Goal: Transaction & Acquisition: Download file/media

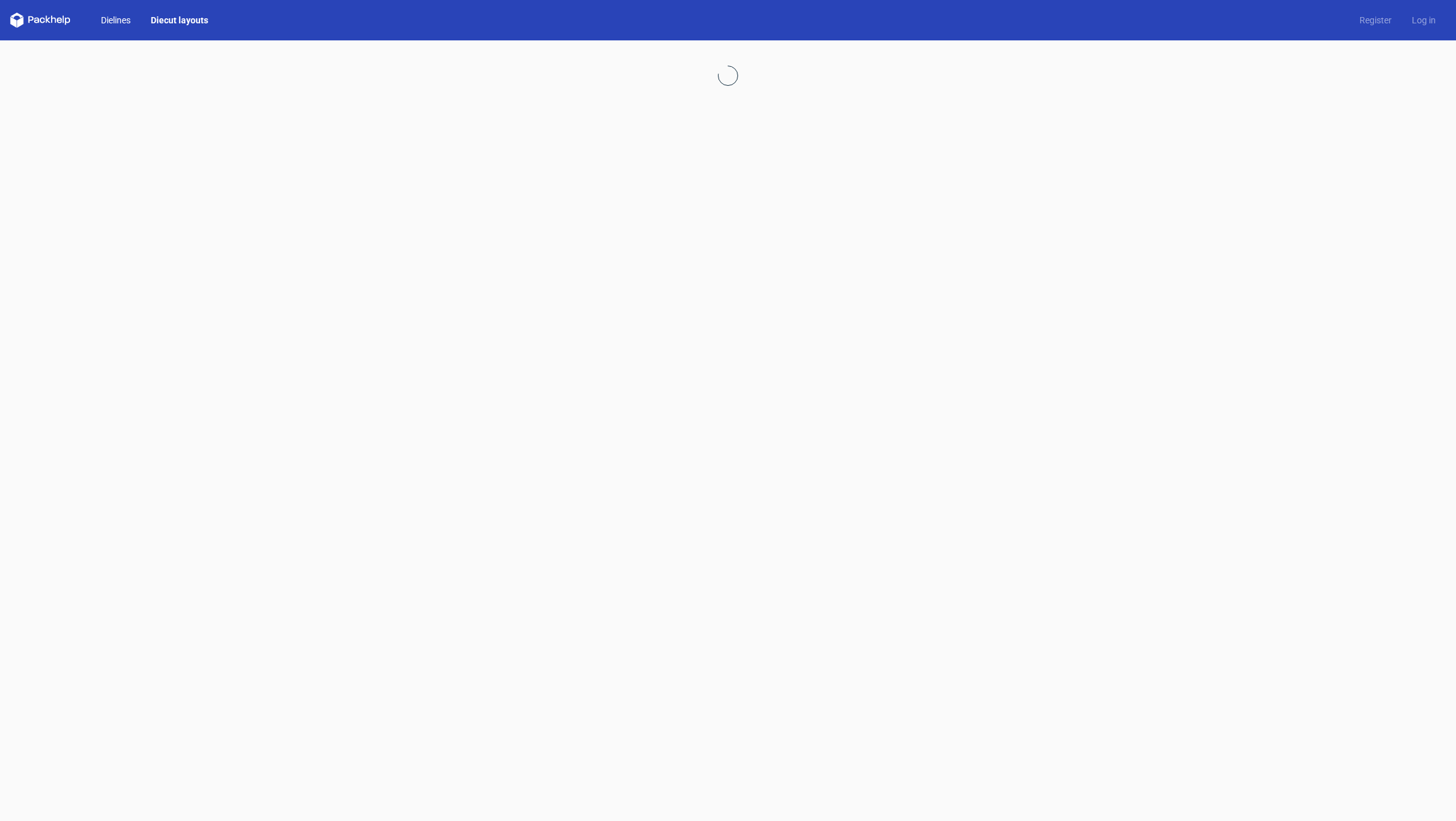
click at [124, 21] on link "Dielines" at bounding box center [115, 20] width 50 height 12
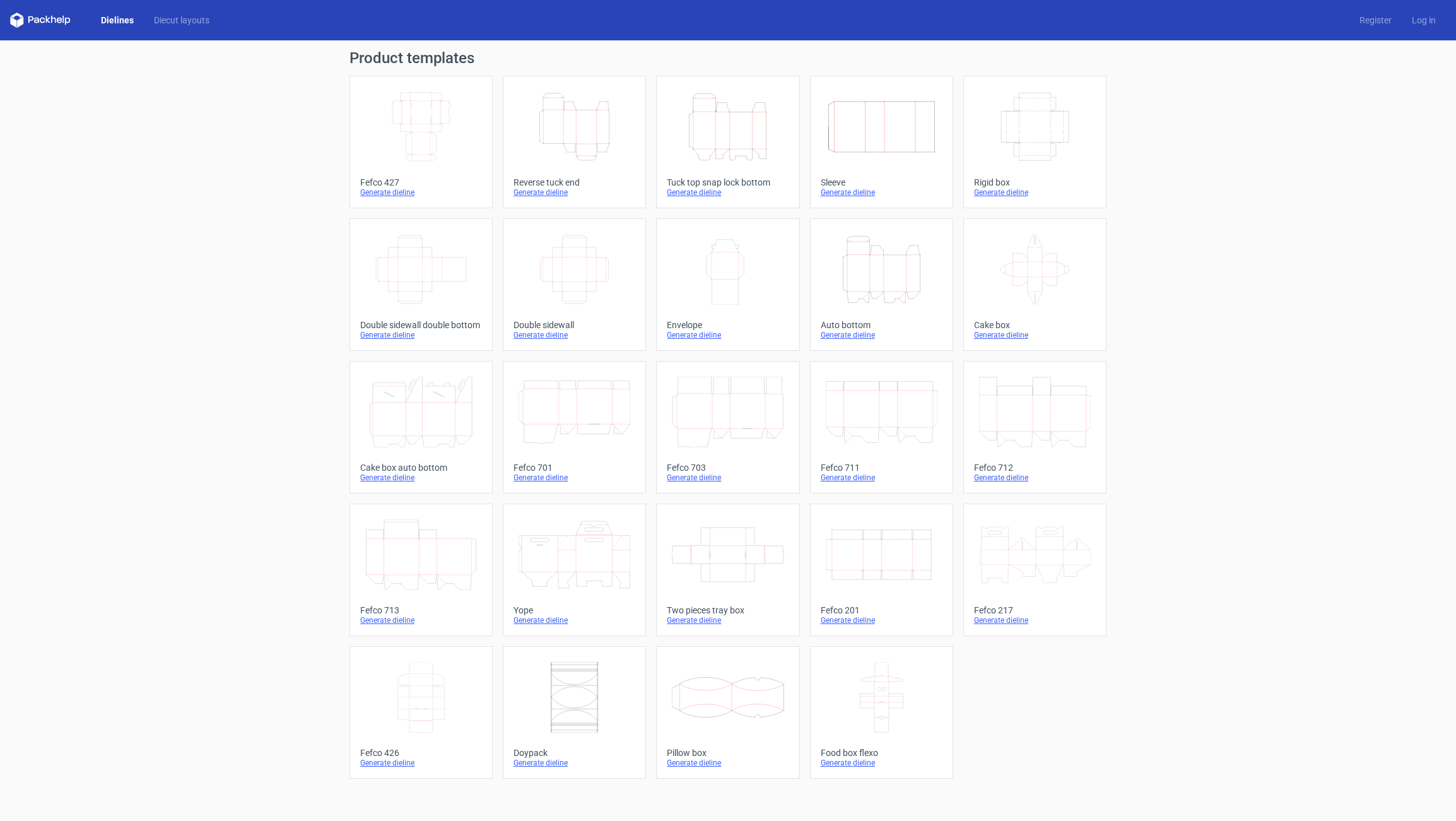
click at [718, 150] on icon "Height Depth Width" at bounding box center [727, 127] width 111 height 70
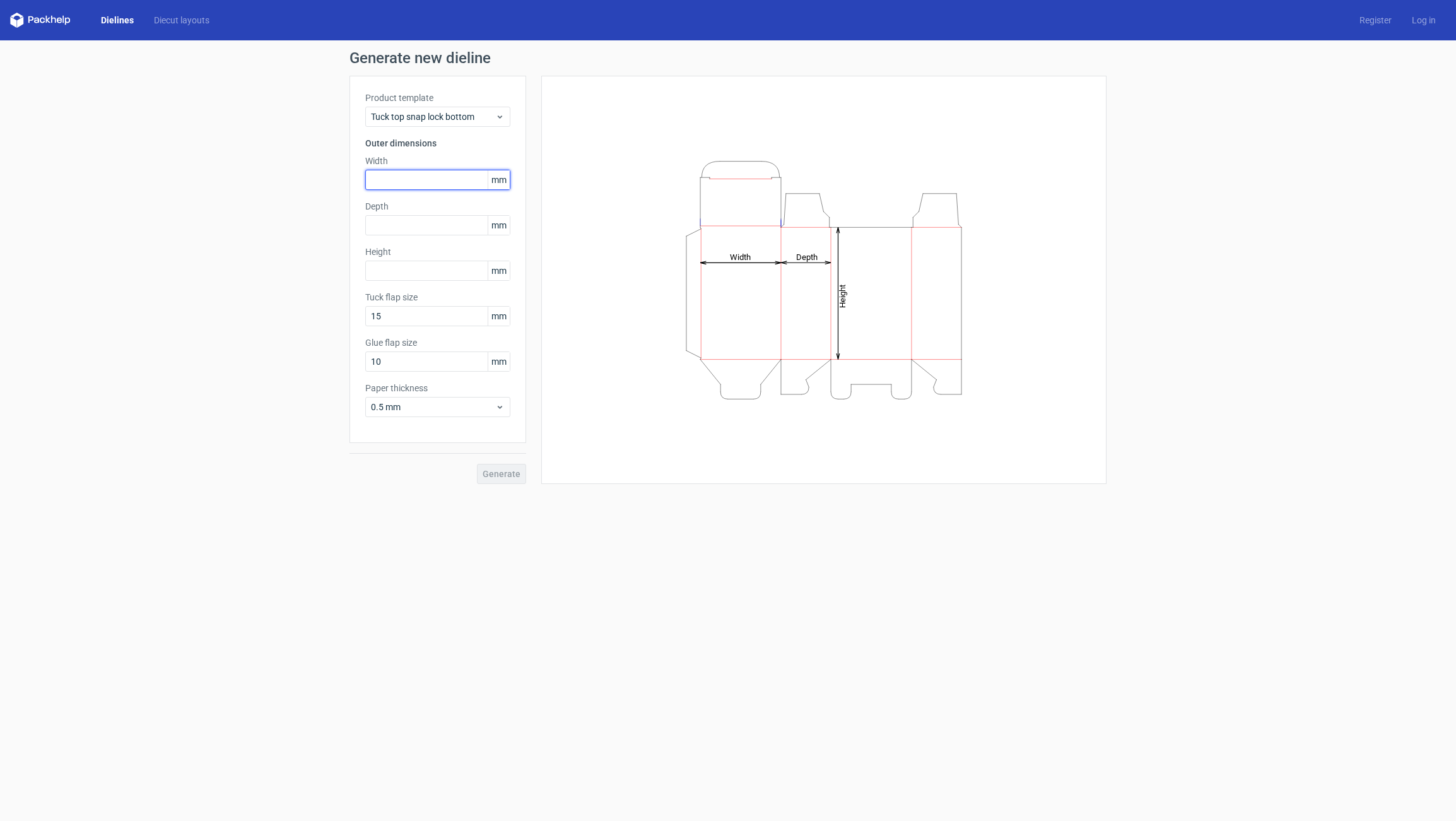
click at [386, 180] on input "text" at bounding box center [437, 179] width 145 height 20
type input "185"
click at [394, 219] on input "text" at bounding box center [437, 225] width 145 height 20
type input "45"
click at [390, 270] on input "text" at bounding box center [437, 270] width 145 height 20
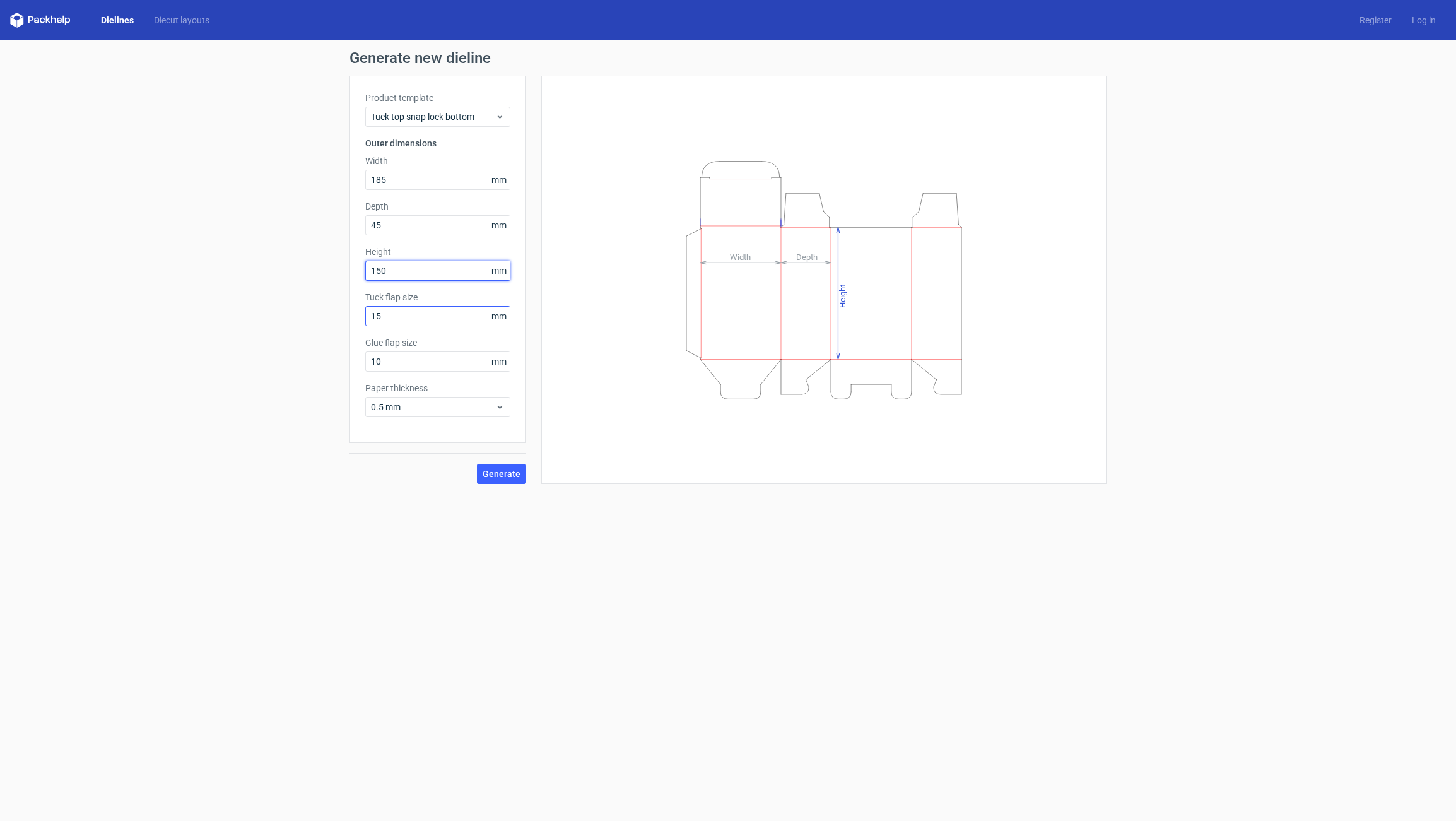
type input "150"
click at [391, 316] on input "15" at bounding box center [437, 315] width 145 height 20
click at [388, 359] on input "10" at bounding box center [437, 361] width 145 height 20
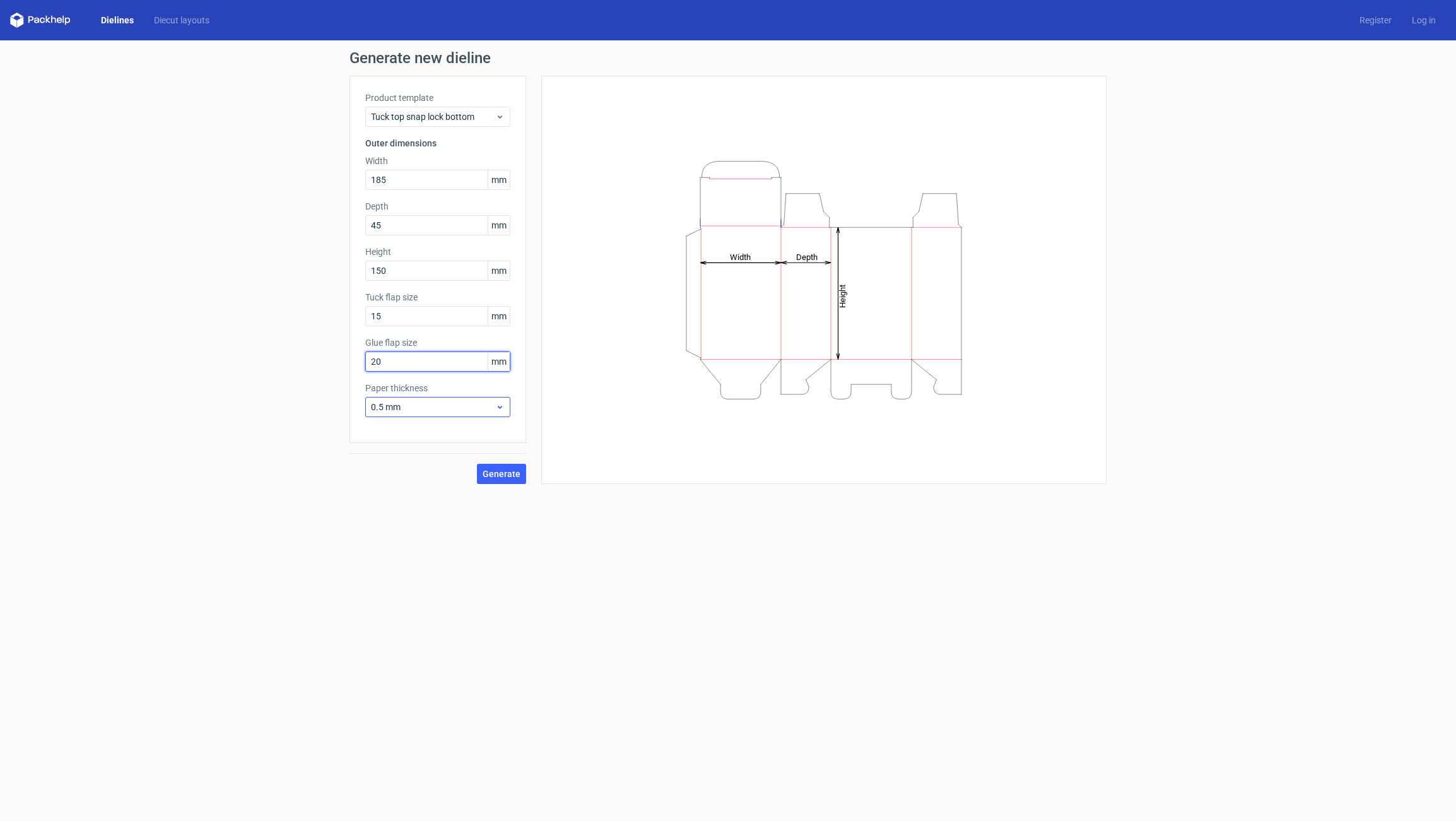
type input "20"
click at [401, 409] on span "0.5 mm" at bounding box center [433, 407] width 124 height 12
click at [395, 440] on div "0.4 mm" at bounding box center [438, 434] width 135 height 20
click at [495, 471] on span "Generate" at bounding box center [502, 473] width 38 height 9
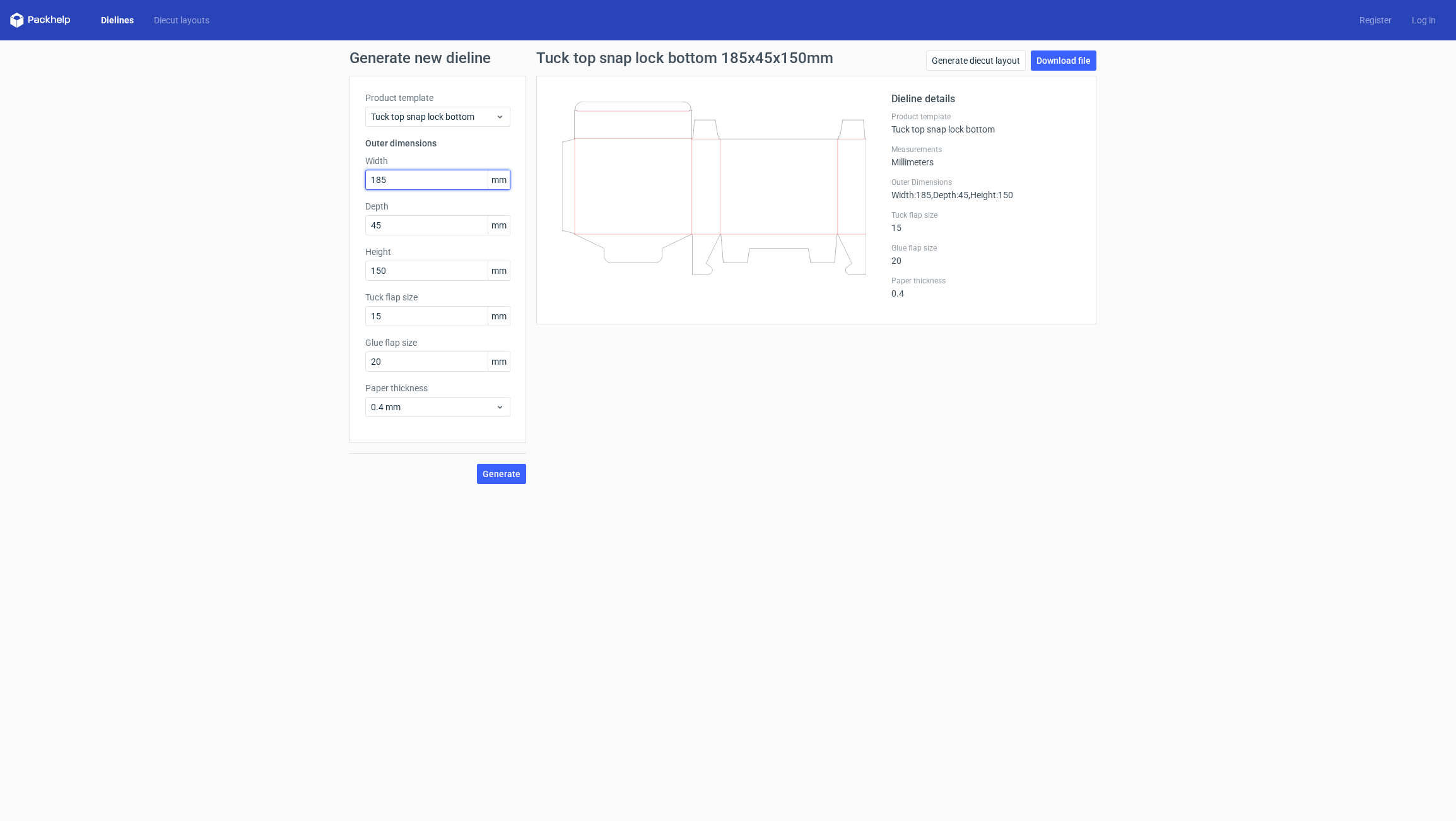
click at [390, 182] on input "185" at bounding box center [437, 179] width 145 height 20
type input "150"
click at [394, 262] on input "150" at bounding box center [437, 270] width 145 height 20
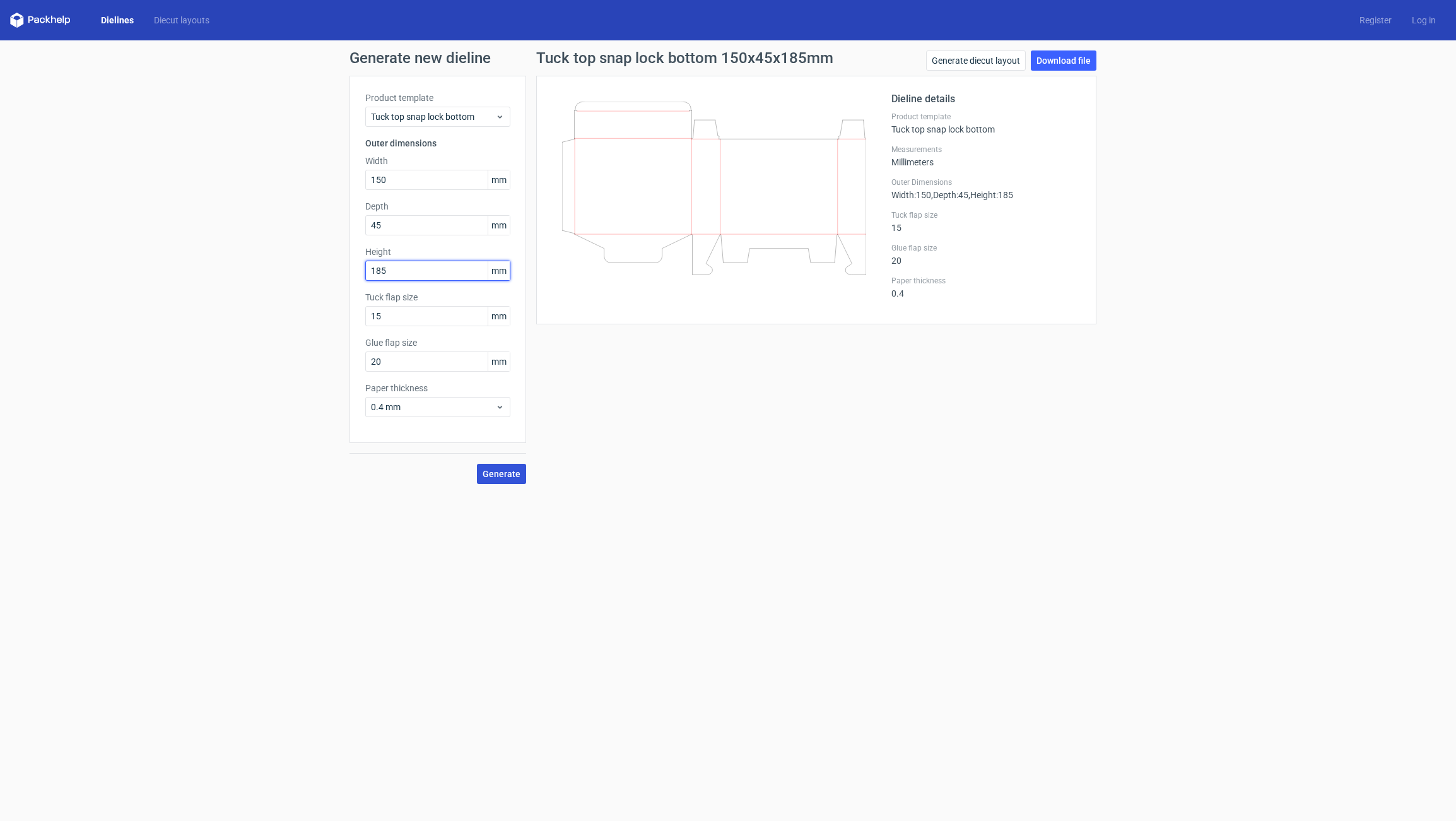
type input "185"
click at [480, 473] on button "Generate" at bounding box center [502, 473] width 50 height 20
click at [483, 473] on button "Generate" at bounding box center [502, 473] width 50 height 20
click at [1047, 63] on link "Download file" at bounding box center [1063, 60] width 66 height 20
click at [389, 318] on input "15" at bounding box center [437, 315] width 145 height 20
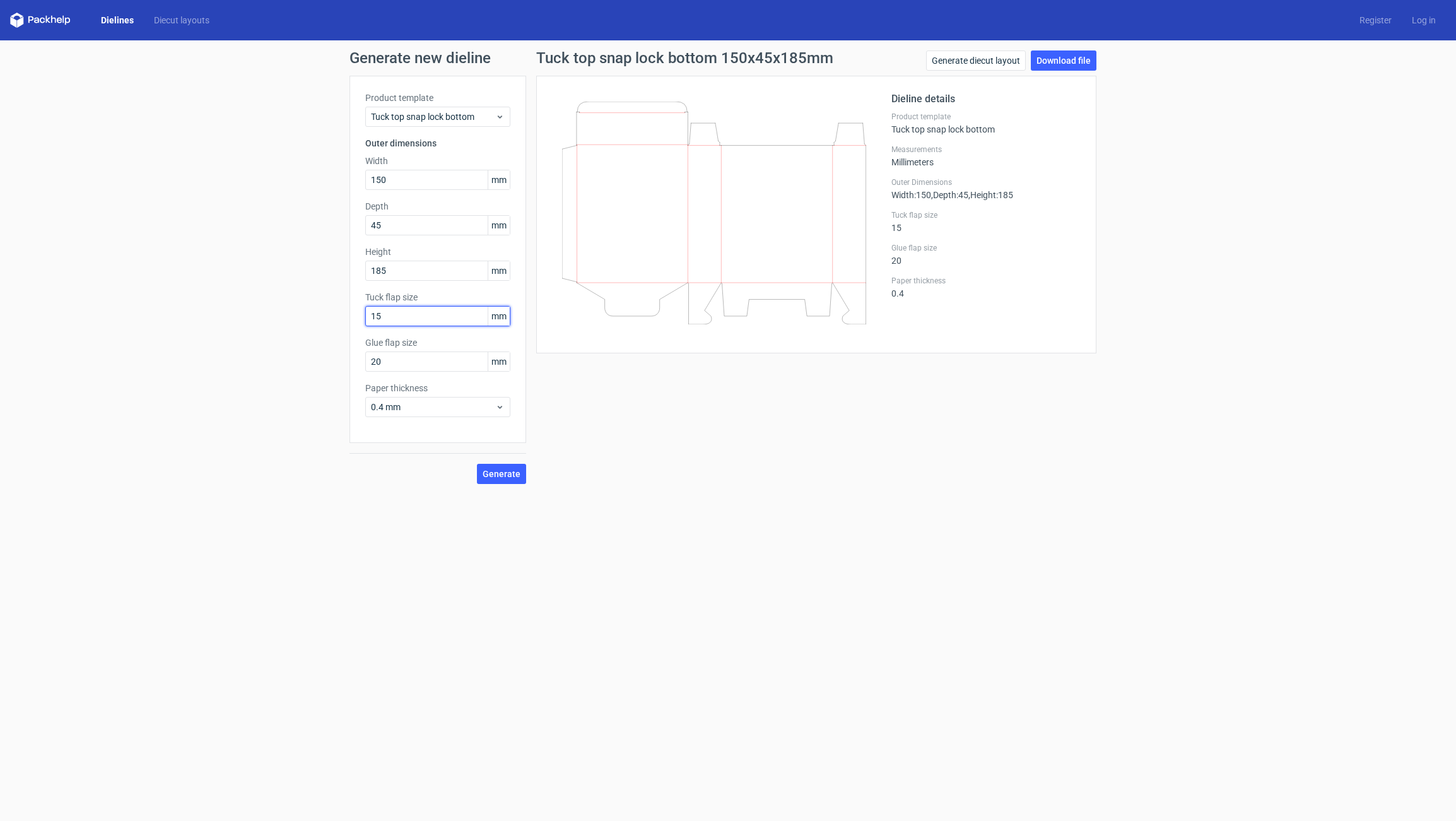
click at [389, 318] on input "15" at bounding box center [437, 315] width 145 height 20
type input "20"
click at [576, 504] on form "Generate new dieline Product template Tuck top snap lock bottom Outer dimension…" at bounding box center [728, 430] width 1456 height 780
click at [394, 365] on input "20" at bounding box center [437, 361] width 145 height 20
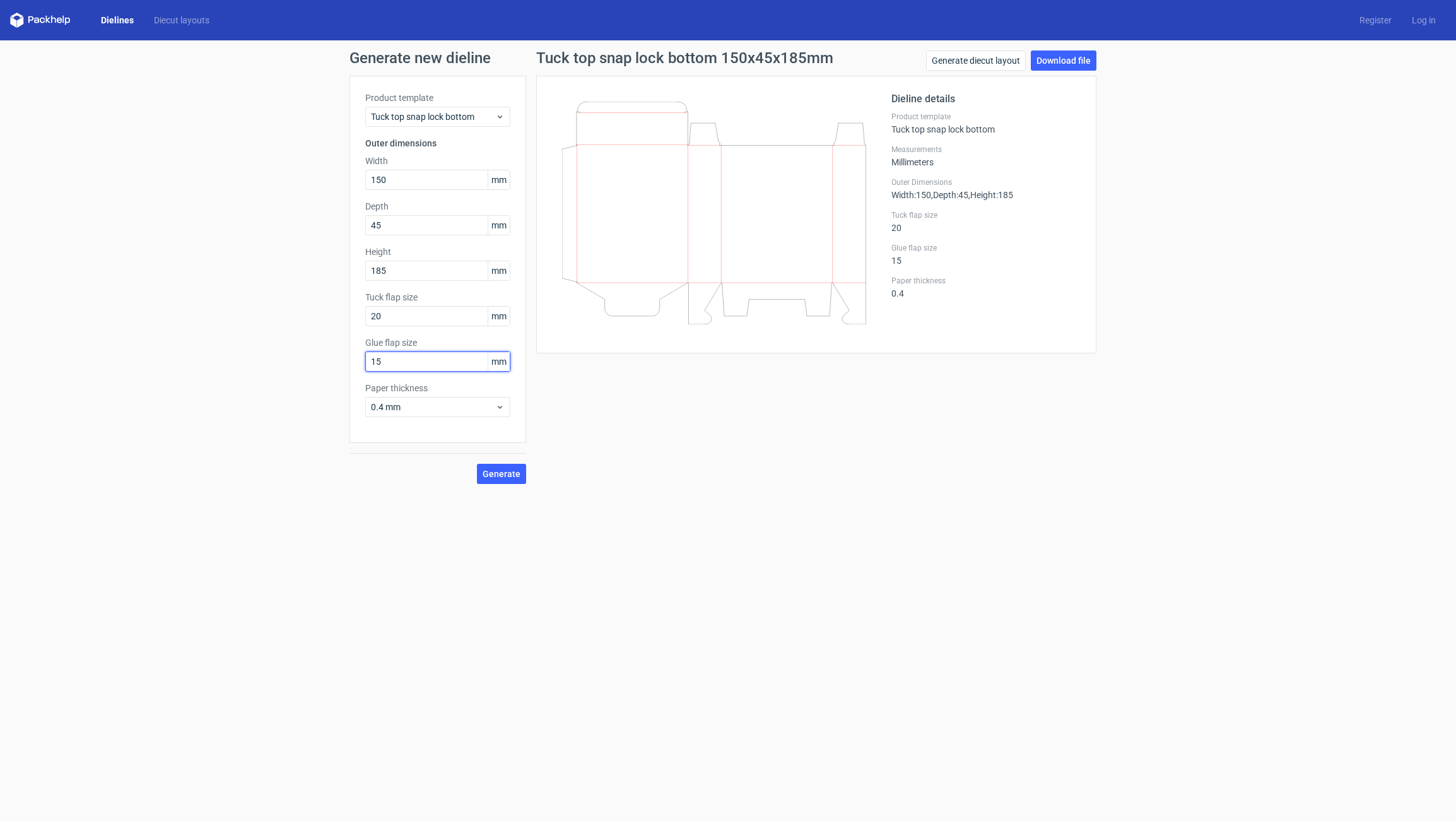
type input "15"
click at [343, 465] on div "Generate new dieline Product template Tuck top snap lock bottom Outer dimension…" at bounding box center [728, 267] width 1456 height 453
click at [492, 470] on span "Generate" at bounding box center [502, 473] width 38 height 9
click at [497, 471] on span "Generate" at bounding box center [502, 473] width 38 height 9
click at [1048, 65] on link "Download file" at bounding box center [1063, 60] width 66 height 20
